Goal: Task Accomplishment & Management: Manage account settings

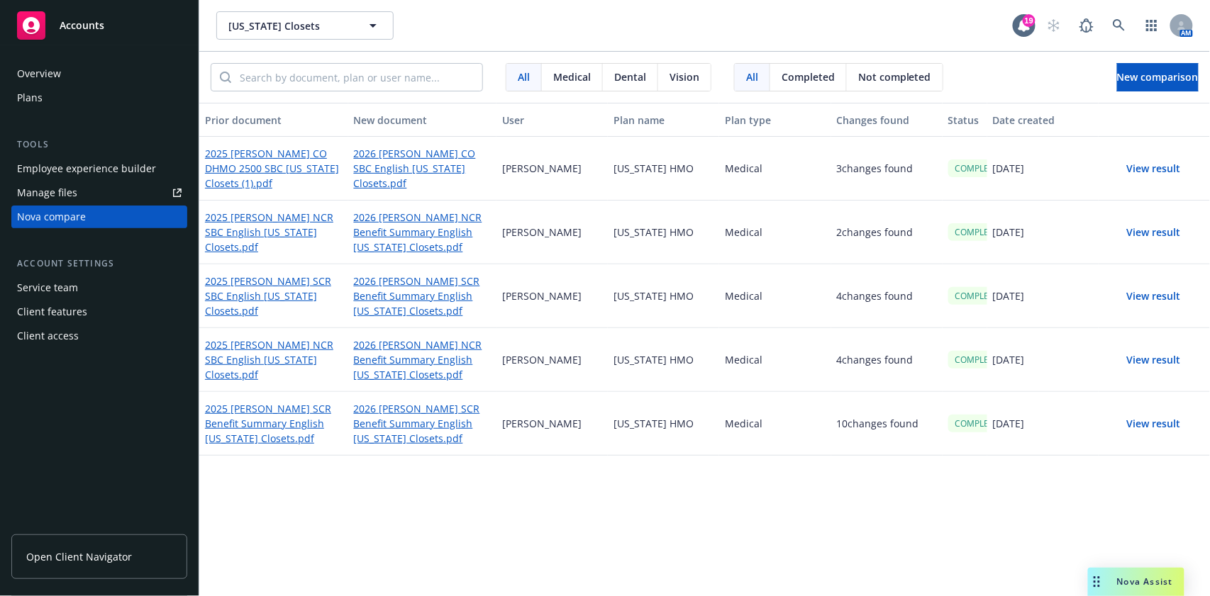
click at [118, 189] on link "Manage files" at bounding box center [99, 193] width 176 height 23
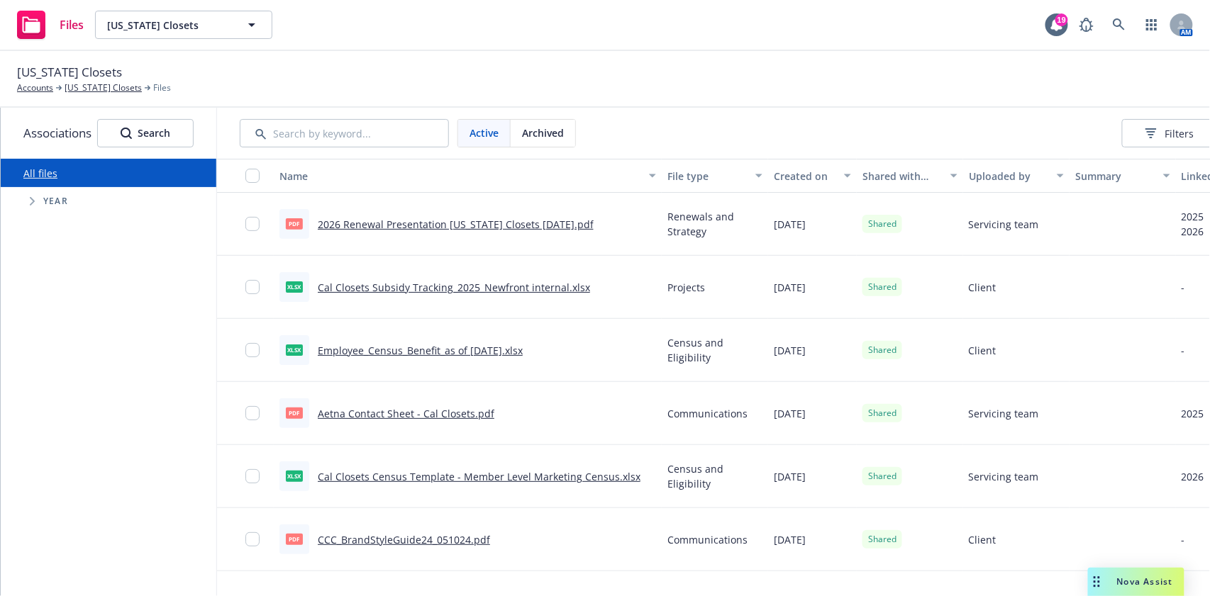
scroll to position [0, 157]
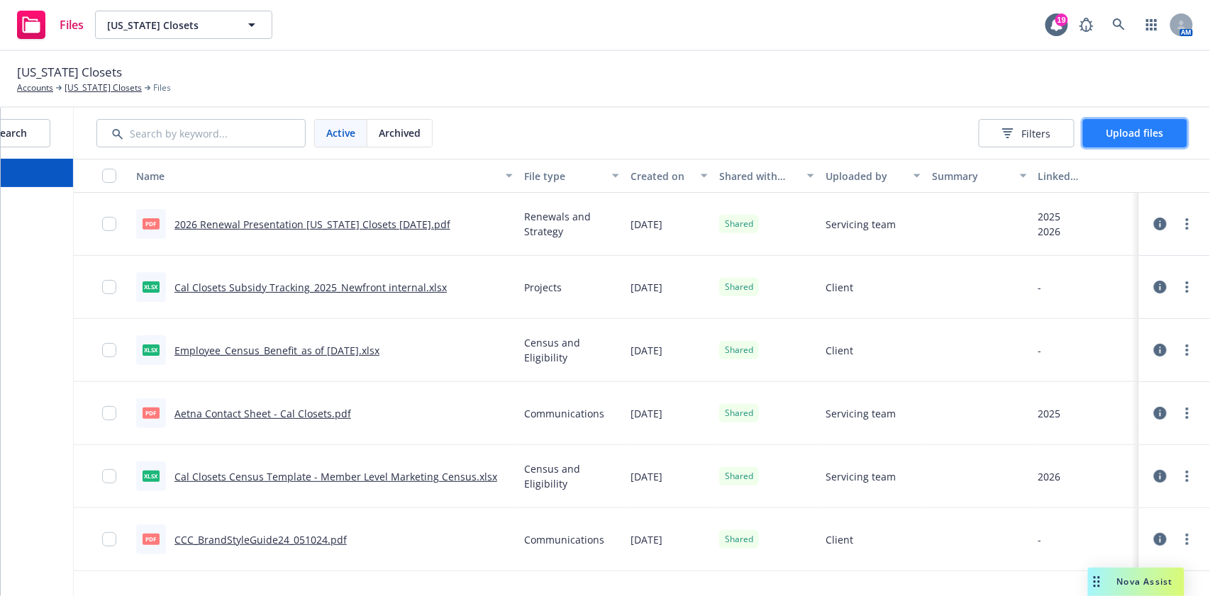
click at [1113, 139] on span "Upload files" at bounding box center [1134, 132] width 57 height 13
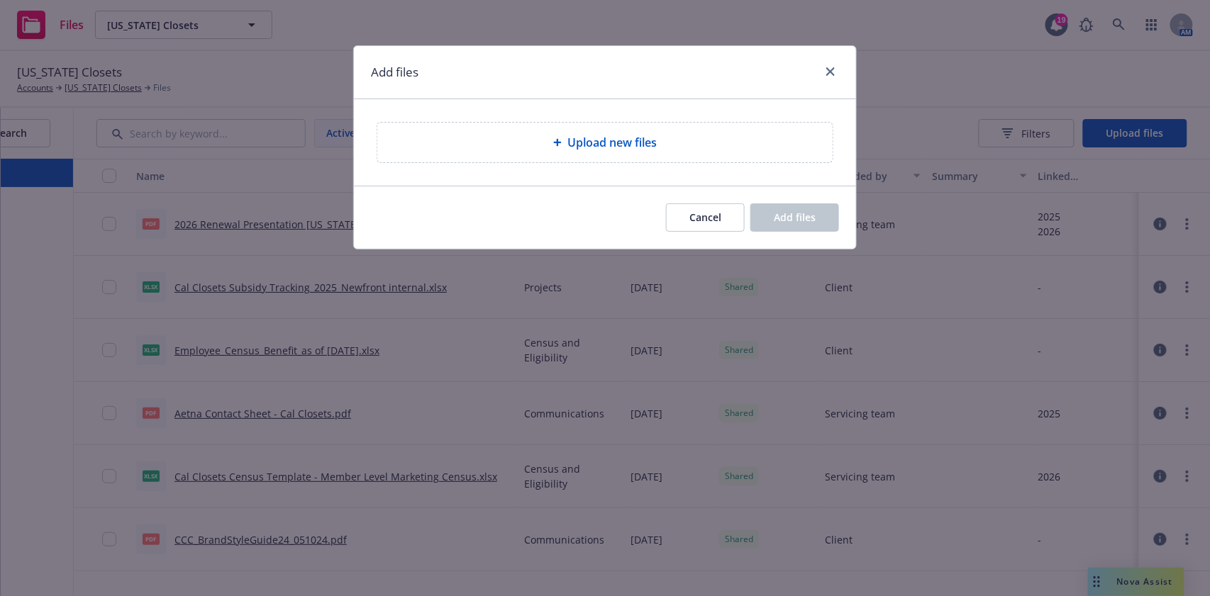
click at [700, 145] on div "Upload new files" at bounding box center [605, 142] width 433 height 17
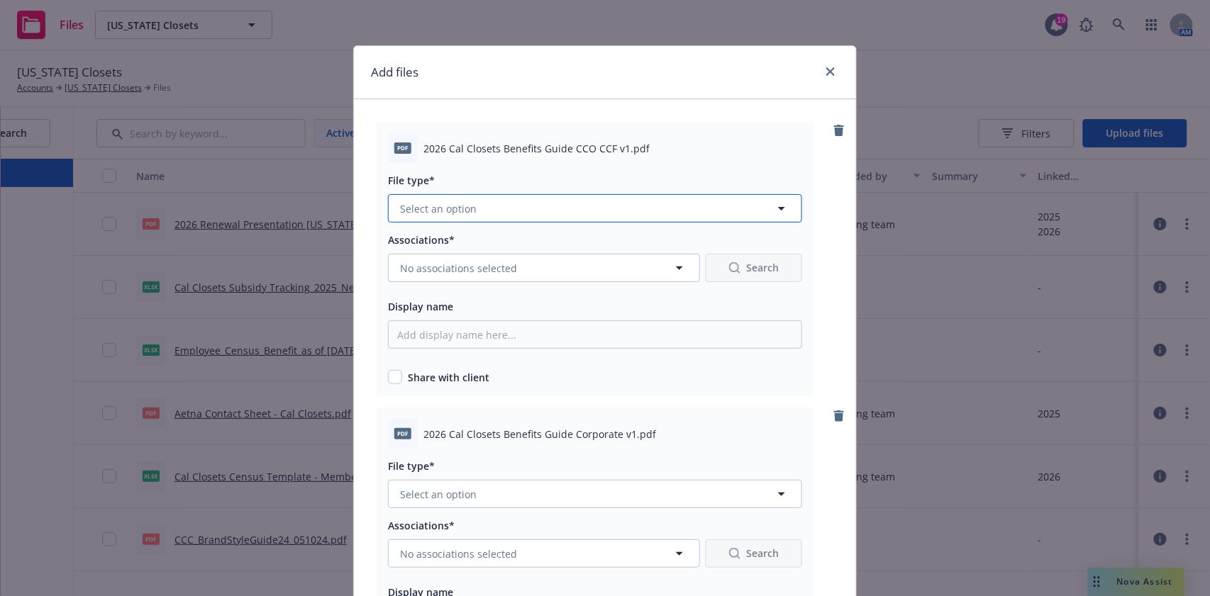
click at [609, 220] on button "Select an option" at bounding box center [595, 208] width 414 height 28
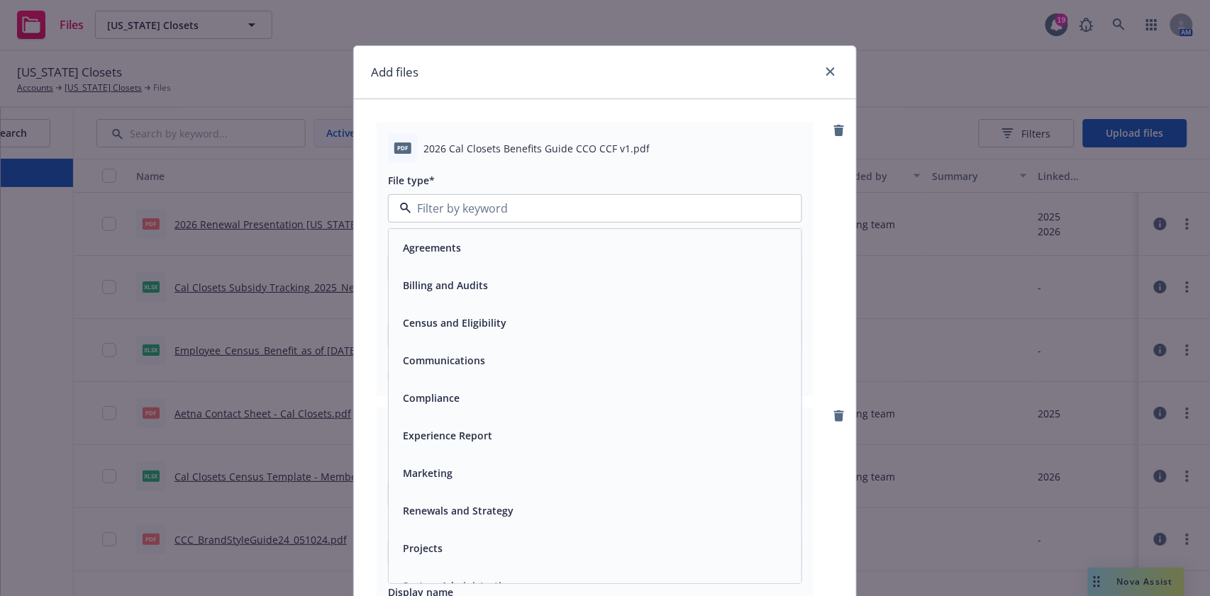
click at [483, 377] on div "Communications" at bounding box center [595, 361] width 413 height 38
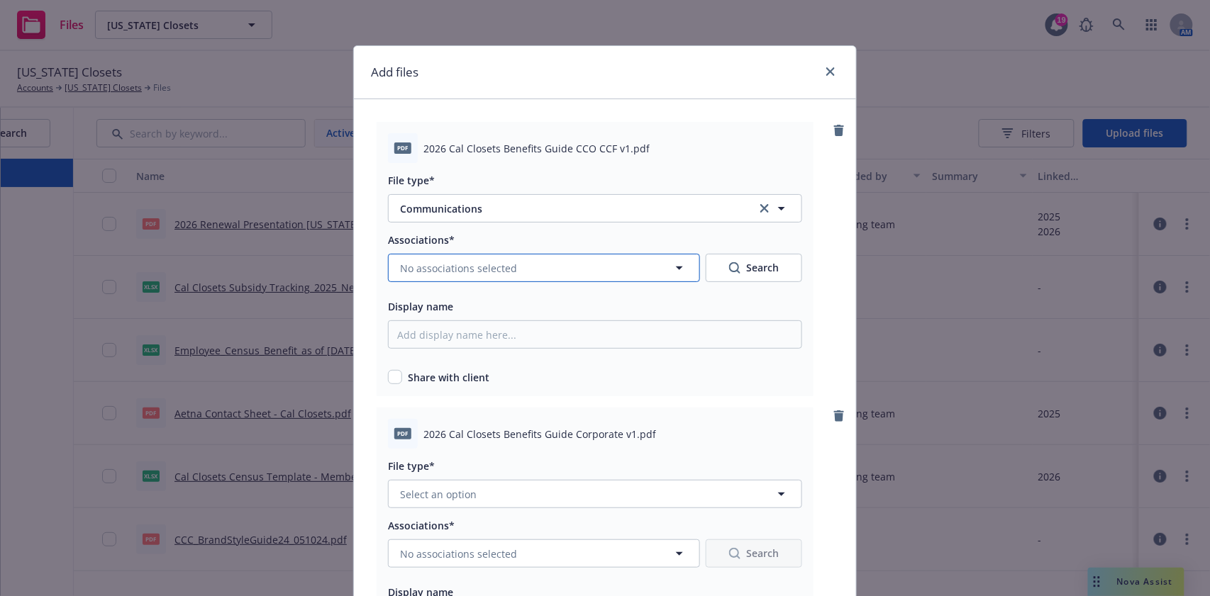
click at [498, 281] on button "No associations selected" at bounding box center [544, 268] width 312 height 28
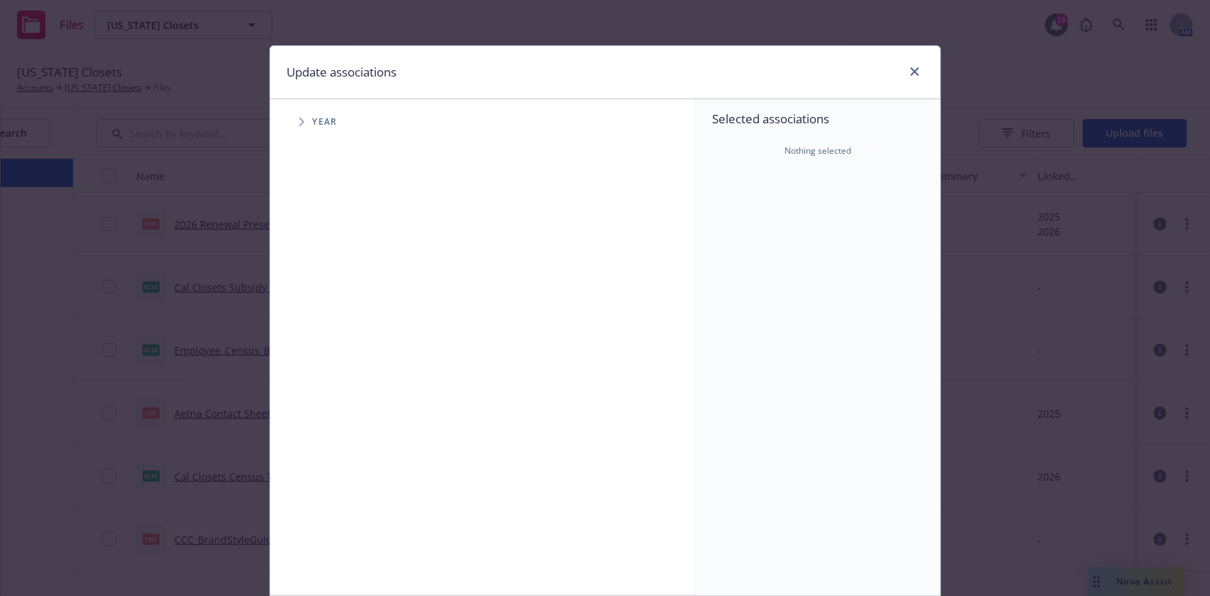
click at [303, 128] on span "Tree Example" at bounding box center [301, 122] width 23 height 23
click at [333, 358] on div "2026 Year" at bounding box center [351, 348] width 43 height 27
checkbox input "true"
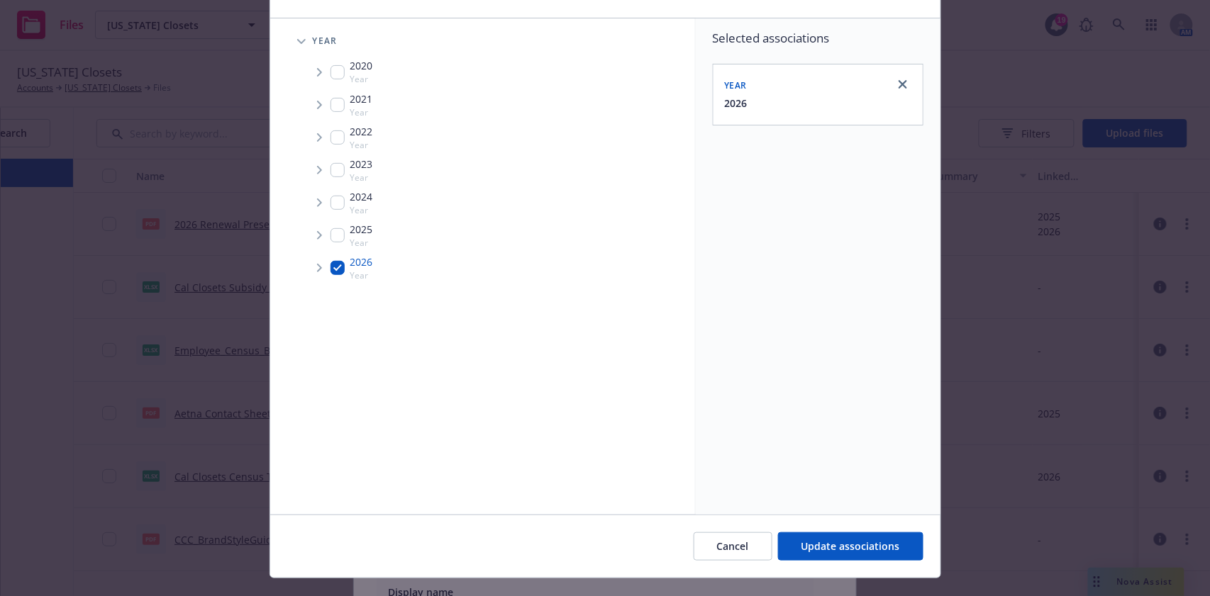
scroll to position [108, 0]
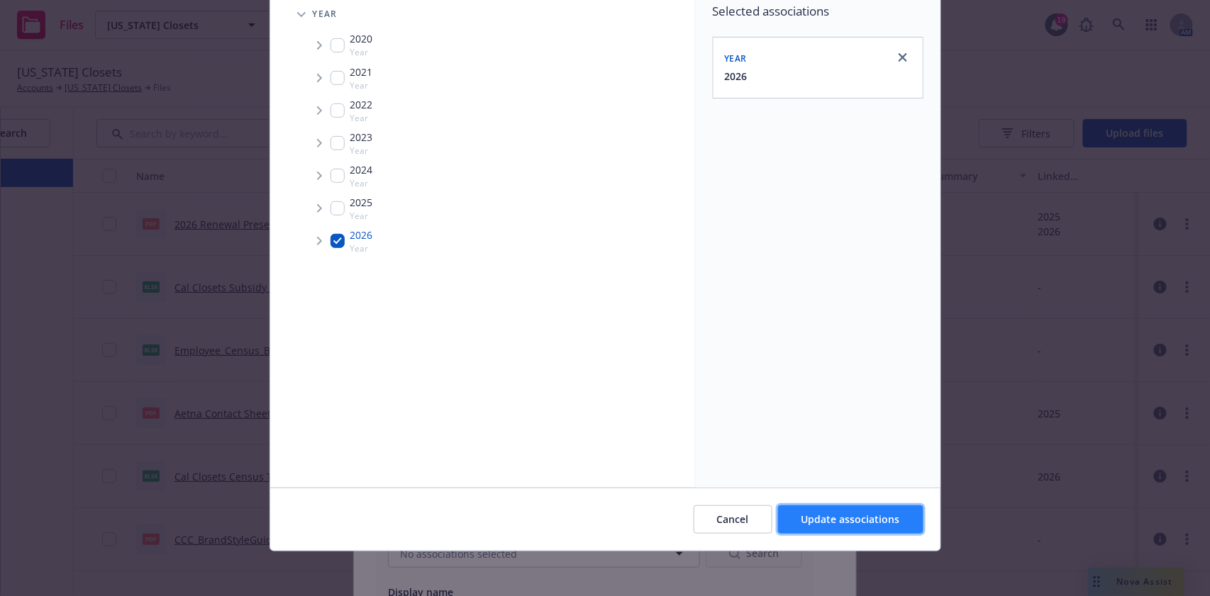
click at [840, 521] on span "Update associations" at bounding box center [850, 519] width 99 height 13
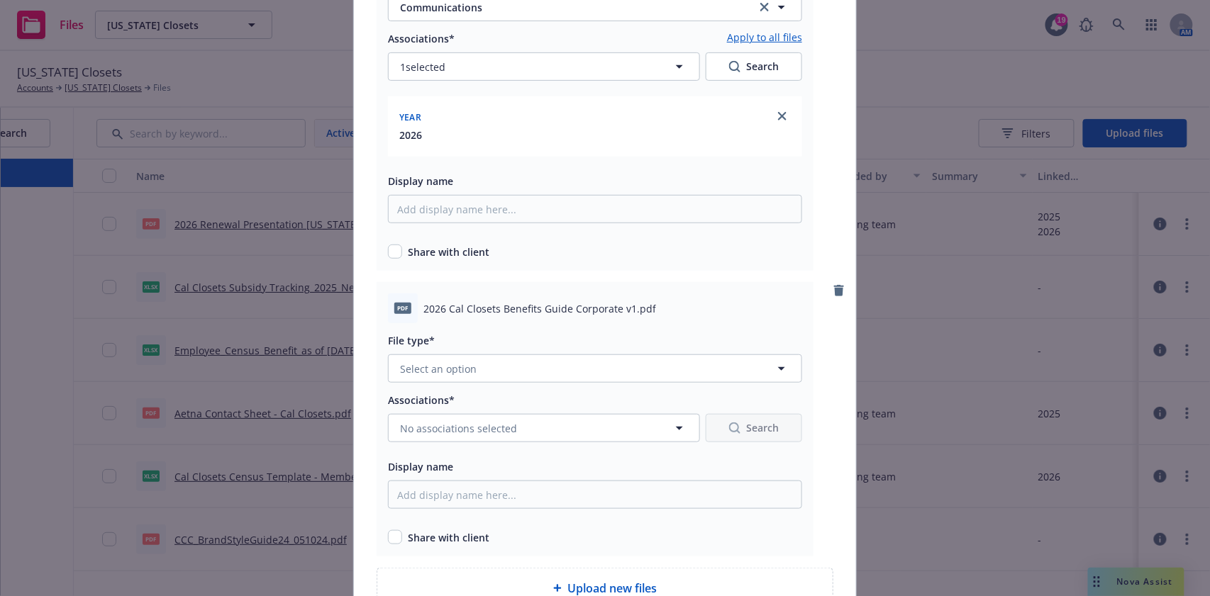
scroll to position [284, 0]
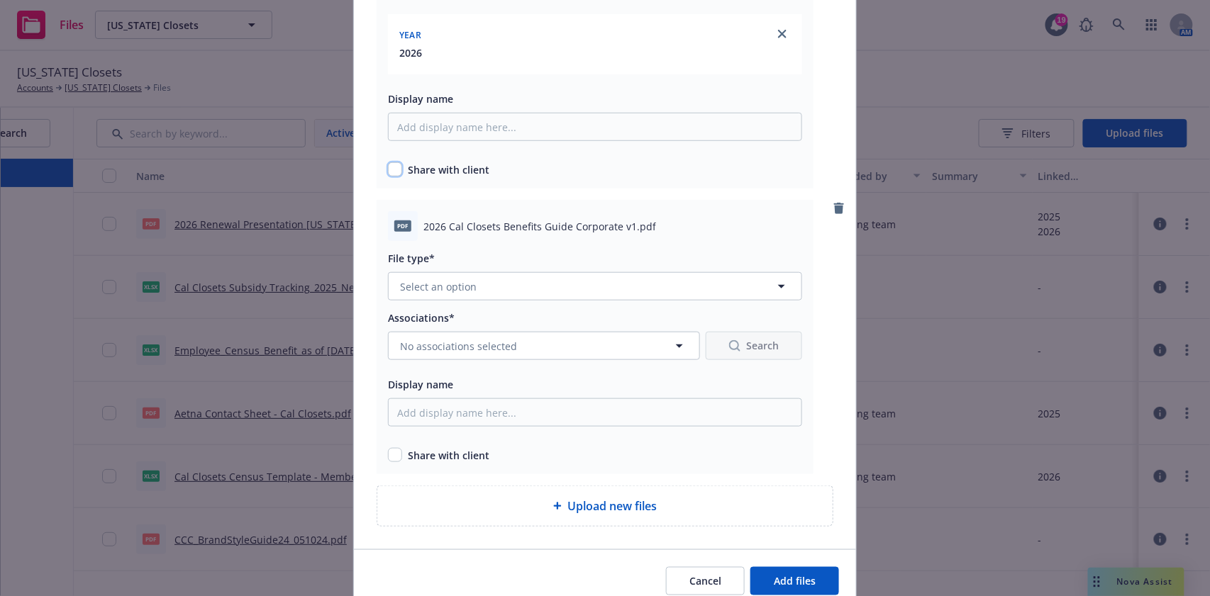
click at [388, 167] on input "checkbox" at bounding box center [395, 169] width 14 height 14
checkbox input "true"
click at [448, 285] on span "Select an option" at bounding box center [438, 286] width 77 height 15
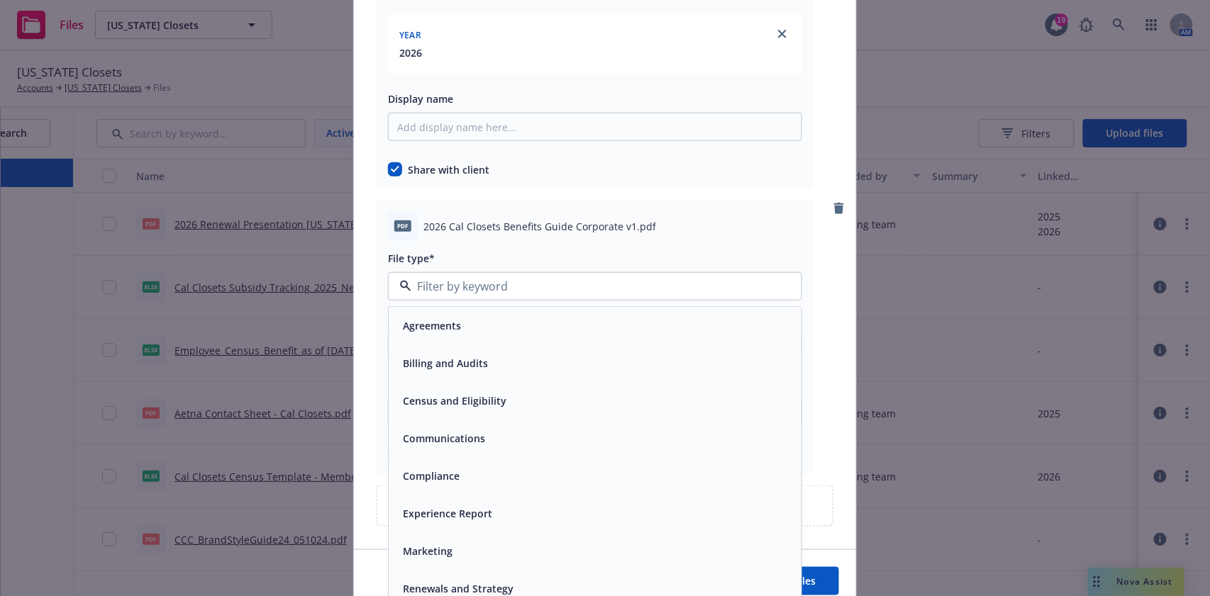
click at [453, 438] on span "Communications" at bounding box center [444, 438] width 82 height 15
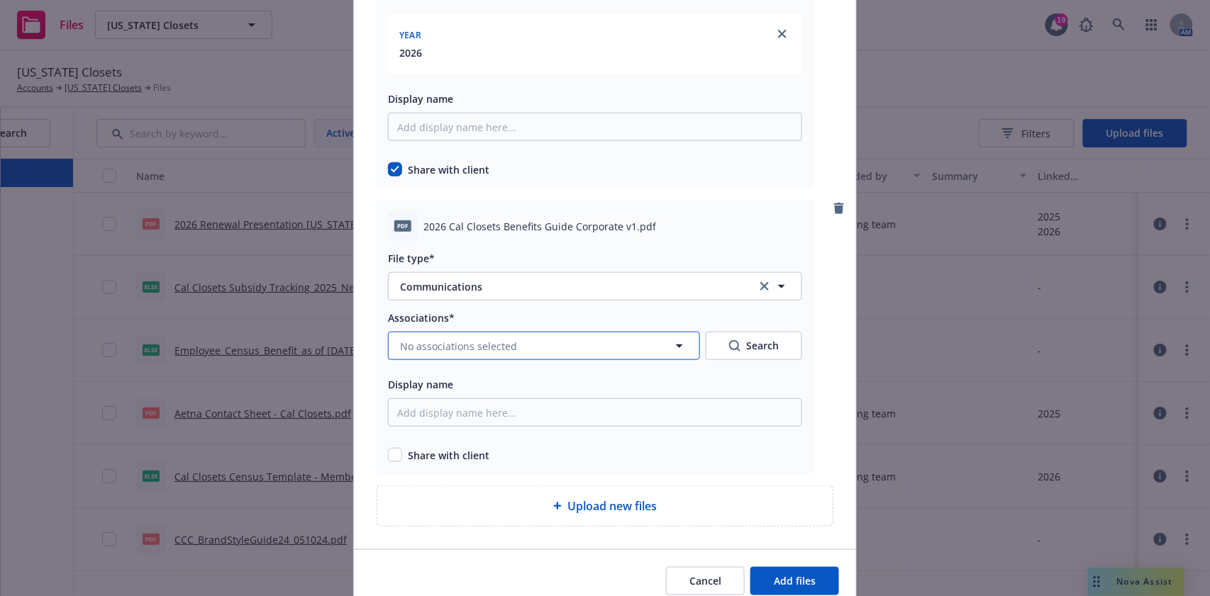
click at [448, 350] on span "No associations selected" at bounding box center [458, 346] width 117 height 15
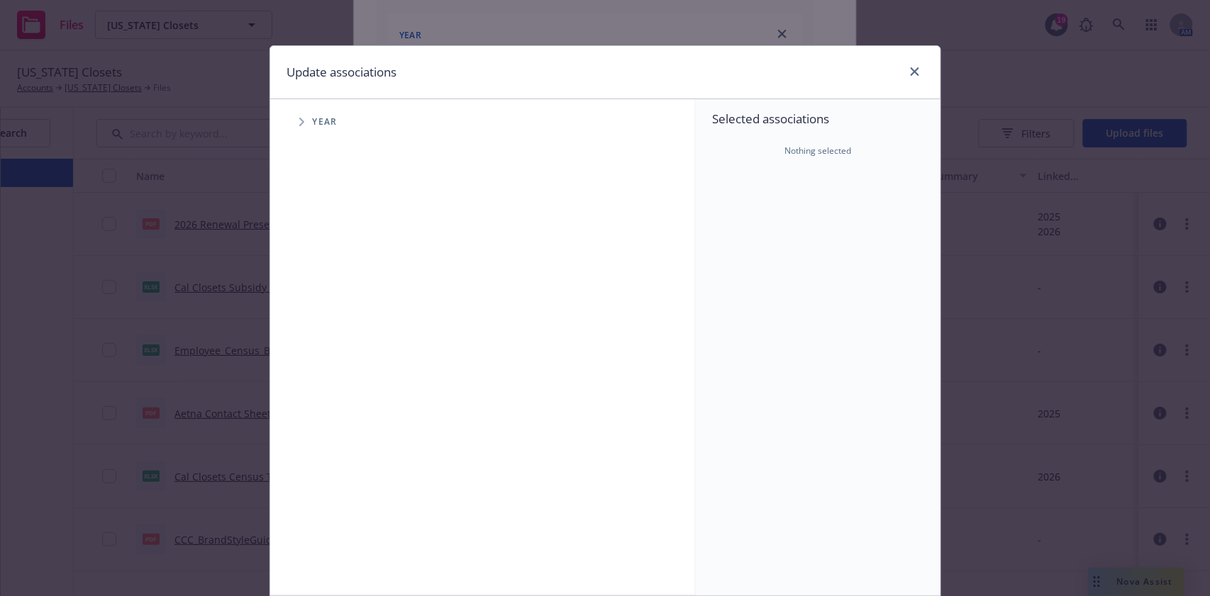
click at [316, 126] on span "Year" at bounding box center [325, 122] width 25 height 9
click at [300, 118] on span "Tree Example" at bounding box center [301, 122] width 23 height 23
click at [332, 346] on input "Tree Example" at bounding box center [337, 349] width 14 height 14
checkbox input "true"
click at [788, 75] on div "Update associations" at bounding box center [605, 72] width 670 height 53
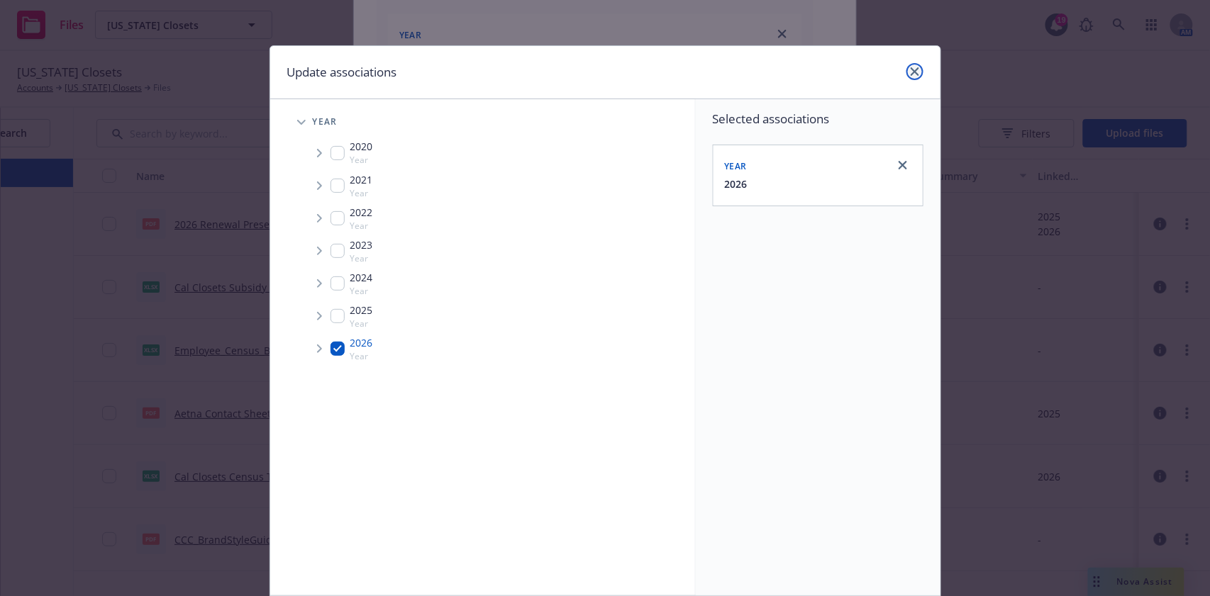
click at [911, 72] on icon "close" at bounding box center [915, 71] width 9 height 9
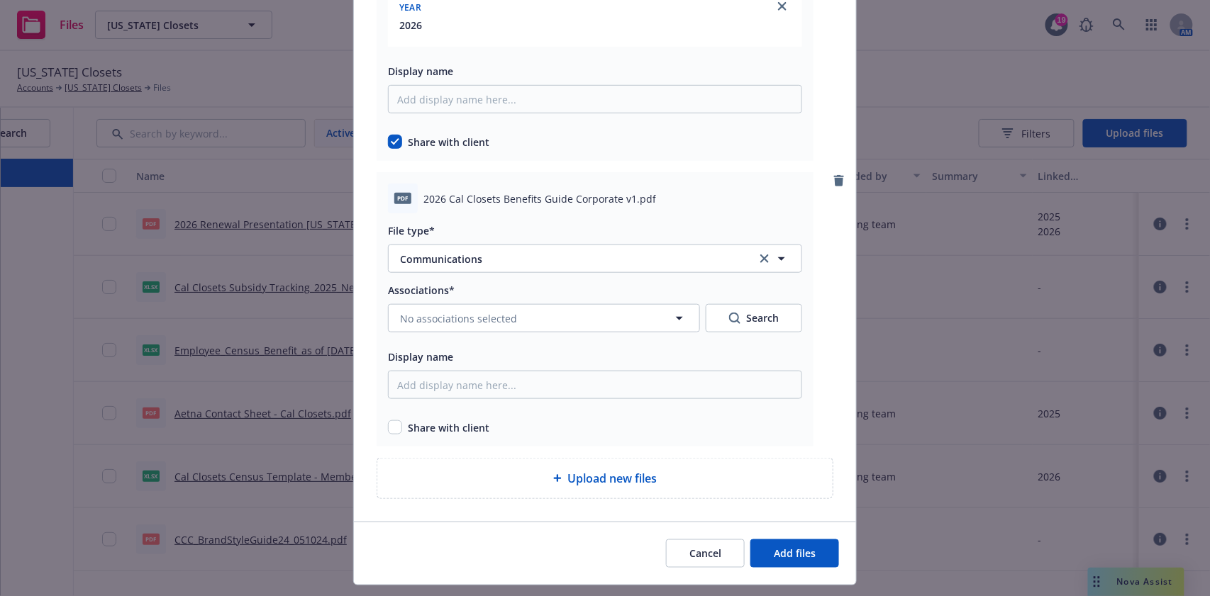
scroll to position [345, 0]
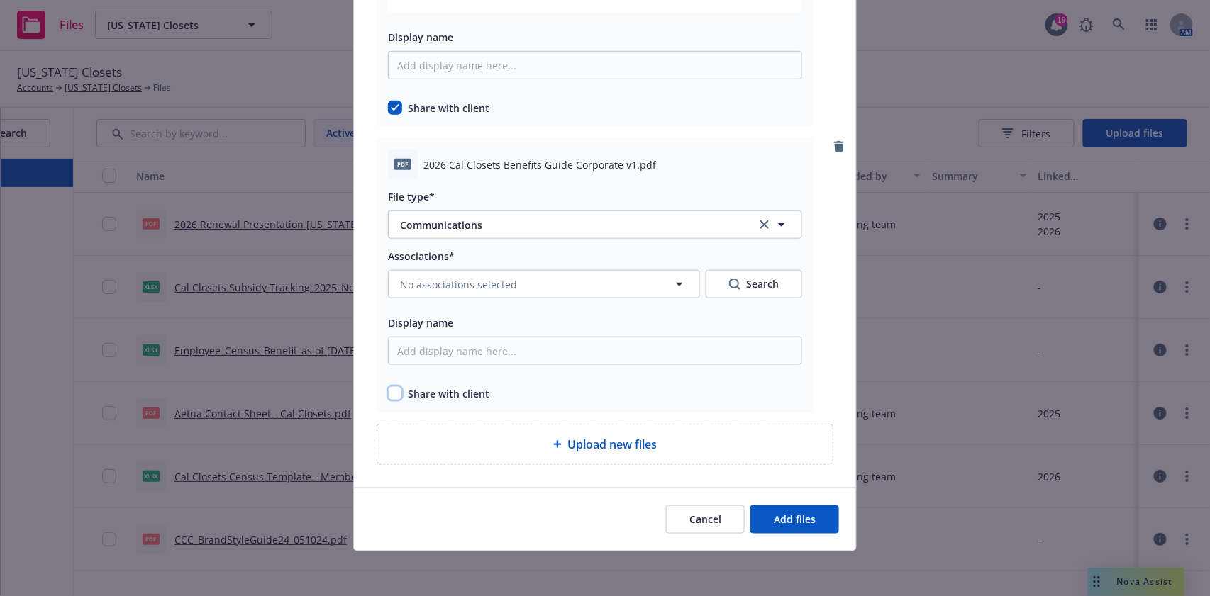
click at [388, 394] on input "checkbox" at bounding box center [395, 394] width 14 height 14
checkbox input "true"
click at [774, 517] on span "Add files" at bounding box center [795, 519] width 42 height 13
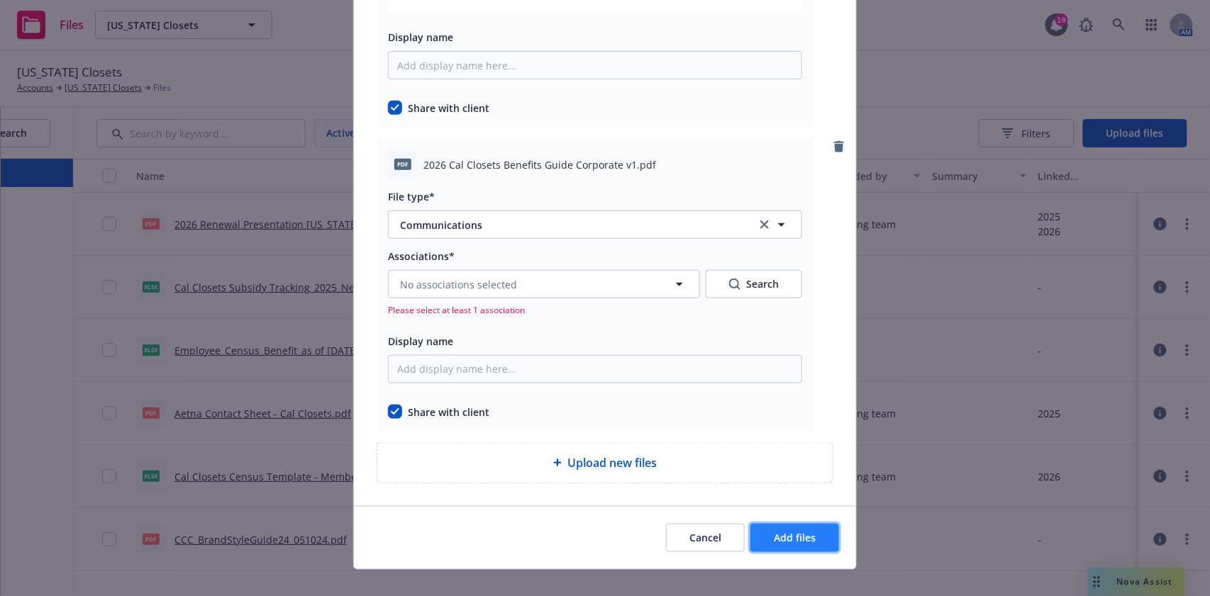
click at [817, 541] on button "Add files" at bounding box center [794, 538] width 89 height 28
drag, startPoint x: 782, startPoint y: 543, endPoint x: 790, endPoint y: 545, distance: 7.9
click at [790, 545] on button "Add files" at bounding box center [794, 538] width 89 height 28
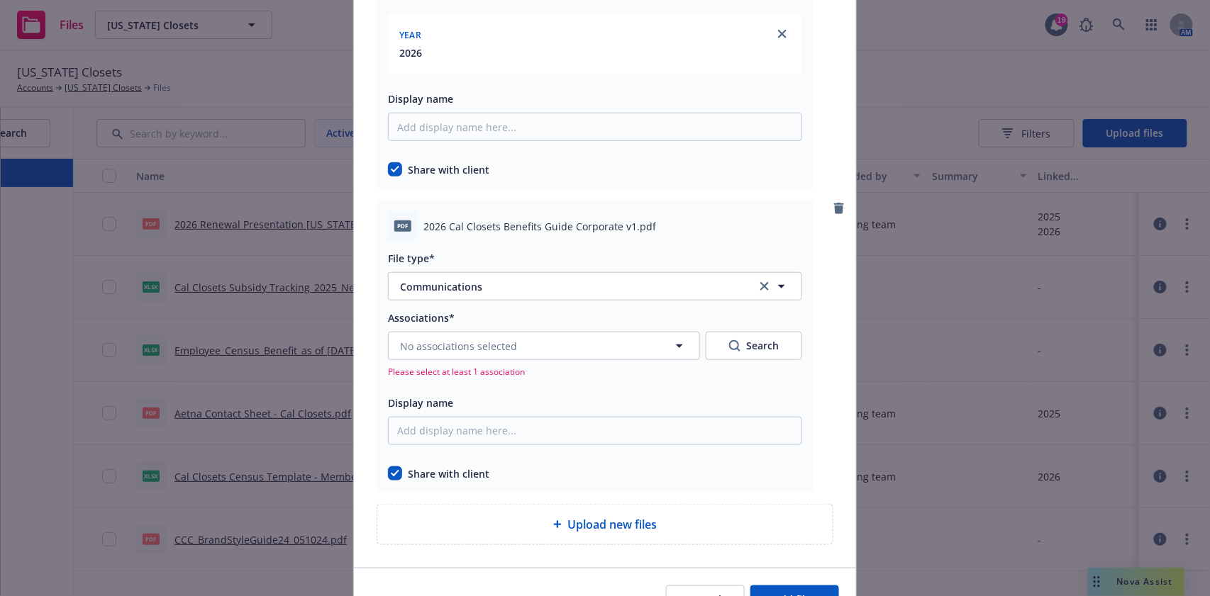
scroll to position [363, 0]
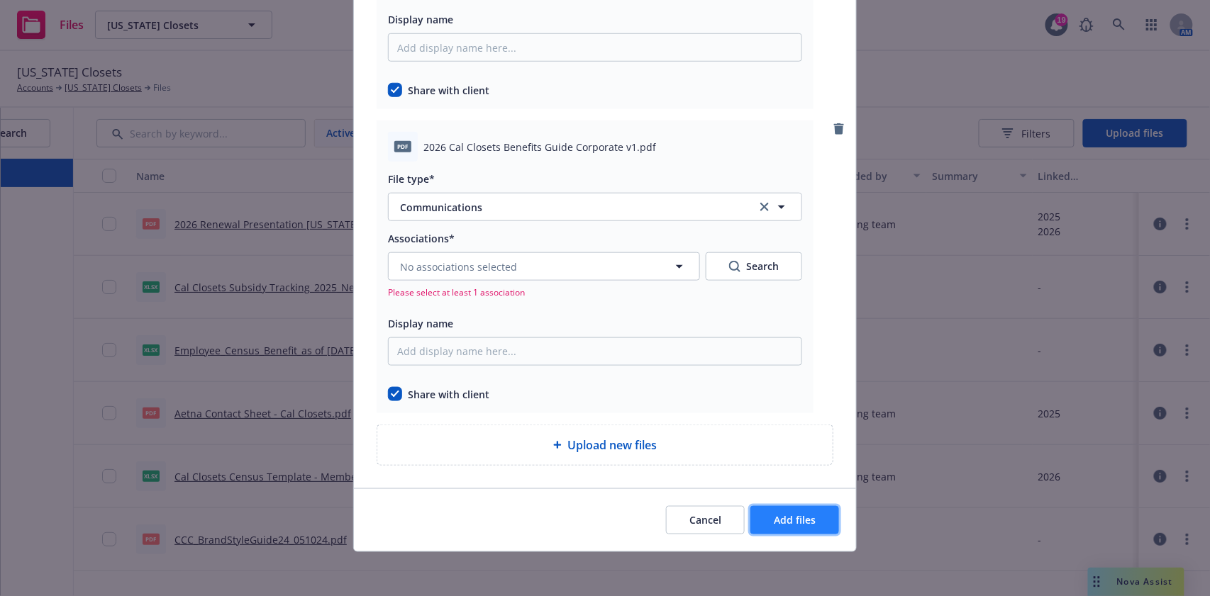
click at [801, 531] on button "Add files" at bounding box center [794, 520] width 89 height 28
click at [796, 510] on button "Add files" at bounding box center [794, 520] width 89 height 28
click at [513, 276] on button "No associations selected" at bounding box center [544, 266] width 312 height 28
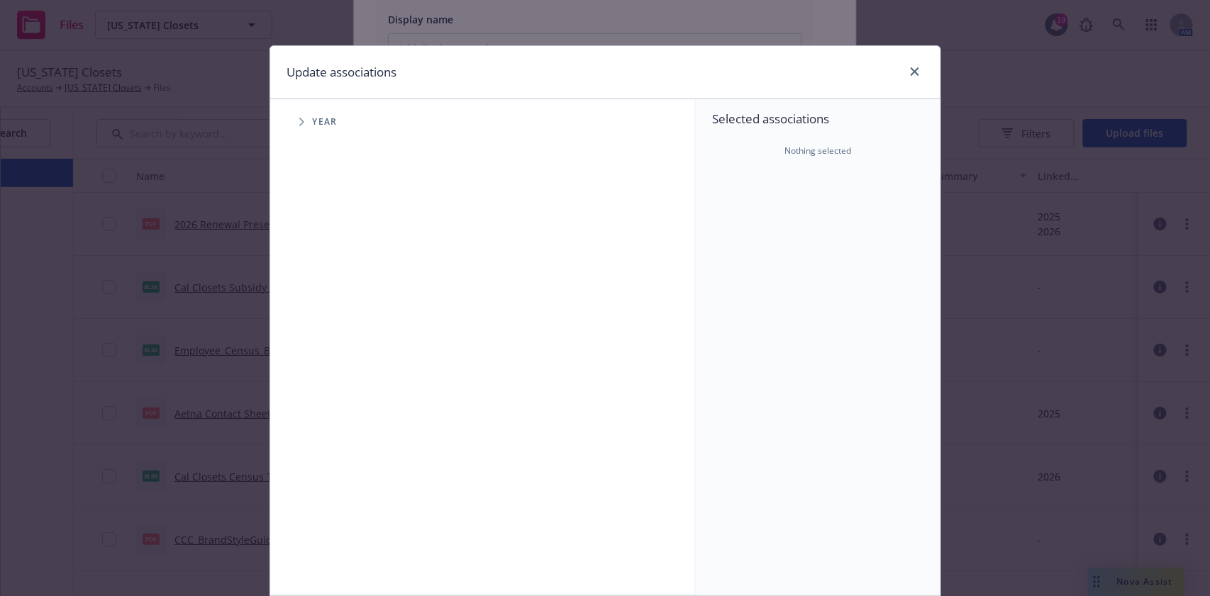
click at [304, 118] on span "Tree Example" at bounding box center [301, 122] width 23 height 23
click at [330, 348] on input "Tree Example" at bounding box center [337, 349] width 14 height 14
checkbox input "true"
click at [665, 23] on div "Update associations Accessibility guide for tree Tree Example. Navigate the tre…" at bounding box center [605, 298] width 1210 height 596
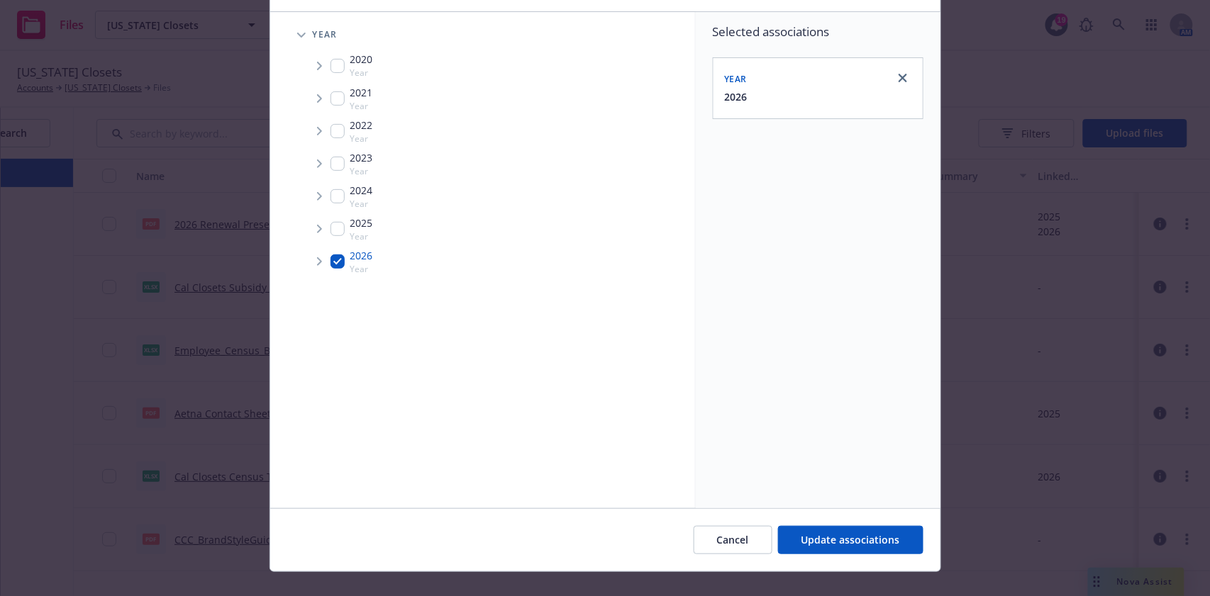
scroll to position [108, 0]
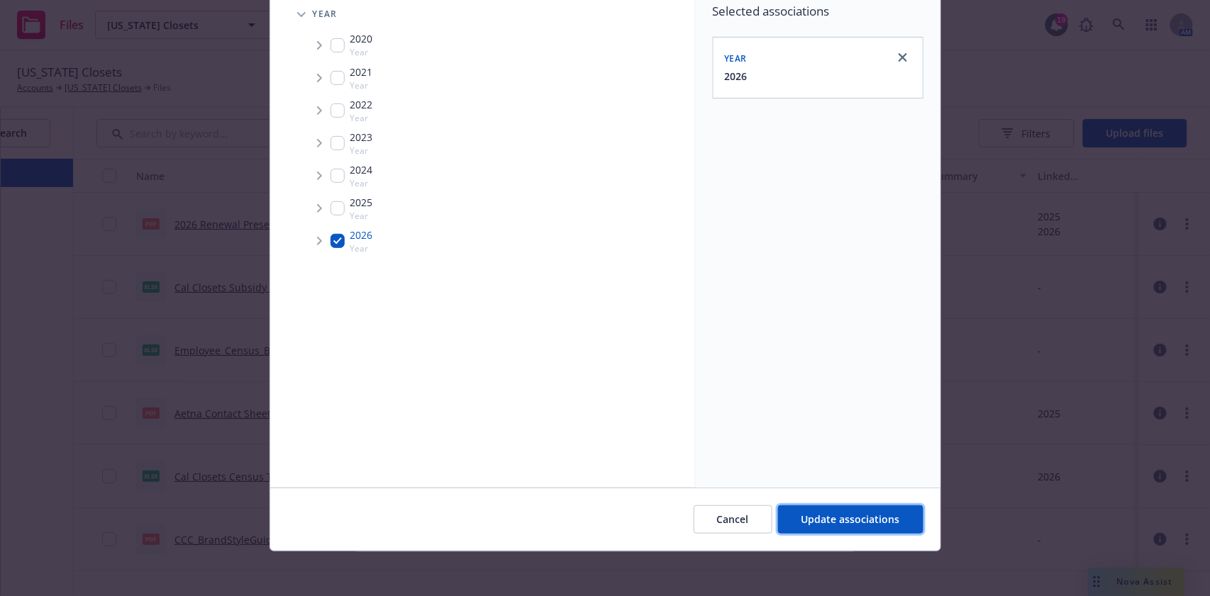
click at [879, 517] on span "Update associations" at bounding box center [850, 519] width 99 height 13
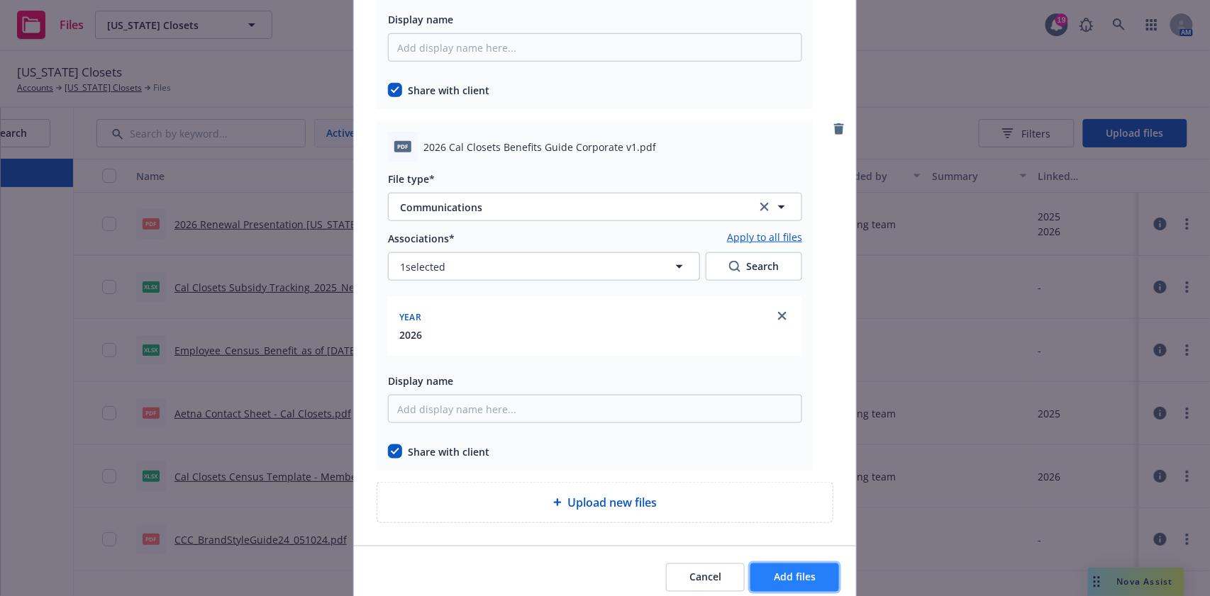
click at [788, 571] on span "Add files" at bounding box center [795, 577] width 42 height 13
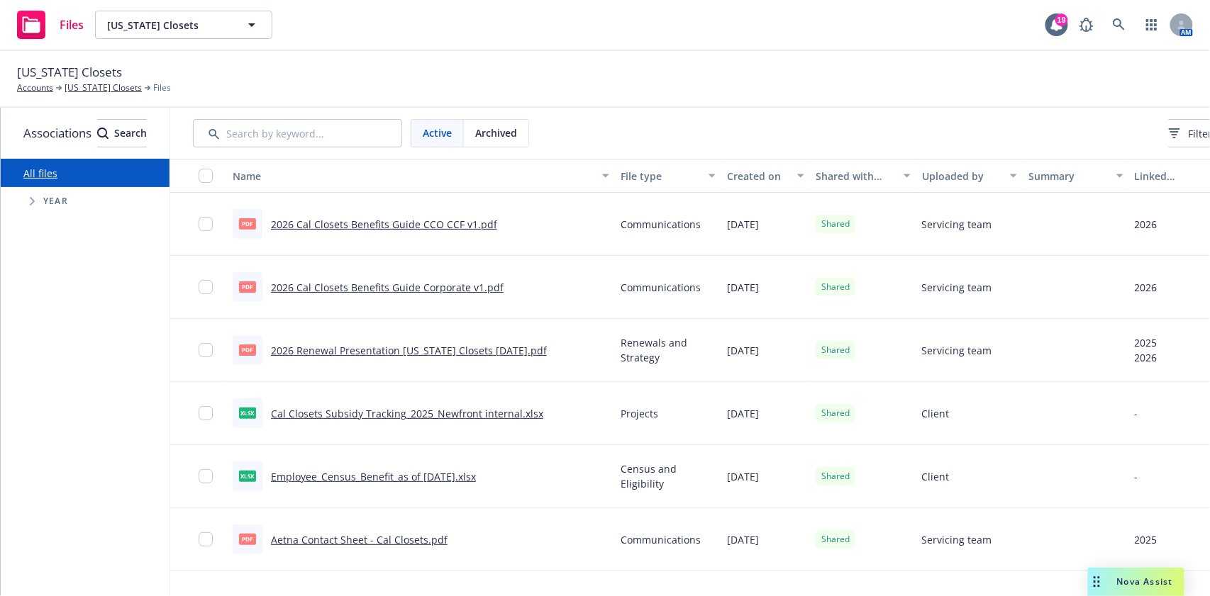
scroll to position [0, 157]
